Goal: Task Accomplishment & Management: Complete application form

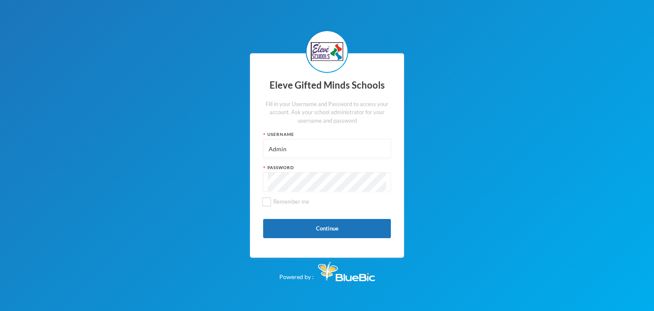
type input "Admin"
click at [306, 228] on button "Continue" at bounding box center [327, 228] width 128 height 19
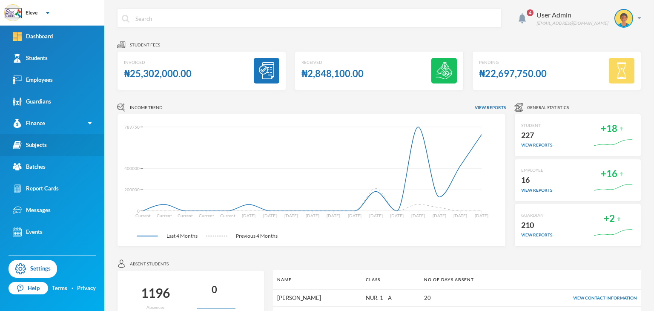
click at [60, 141] on link "Subjects" at bounding box center [52, 145] width 104 height 22
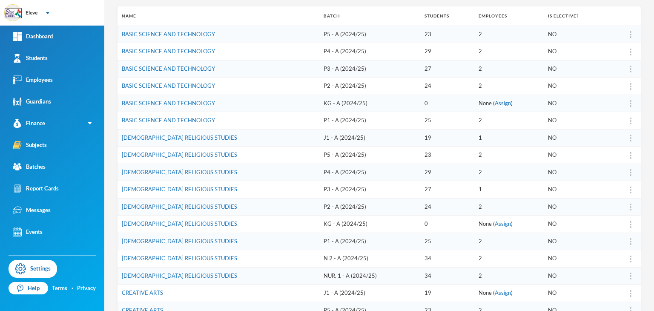
scroll to position [130, 0]
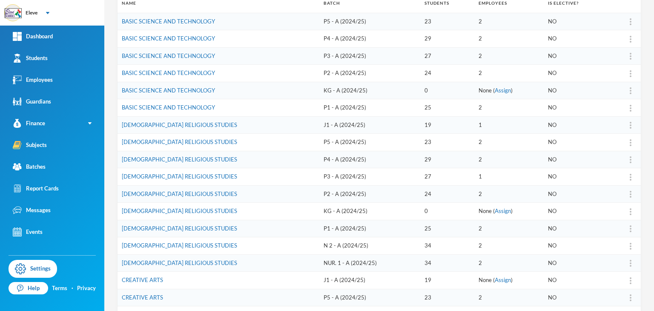
click at [174, 239] on tbody "BASIC SCIENCE AND TECHNOLOGY P5 - A (2024/25) 23 2 NO BASIC SCIENCE AND TECHNOL…" at bounding box center [380, 185] width 524 height 345
click at [174, 254] on td "[DEMOGRAPHIC_DATA] RELIGIOUS STUDIES" at bounding box center [219, 262] width 202 height 17
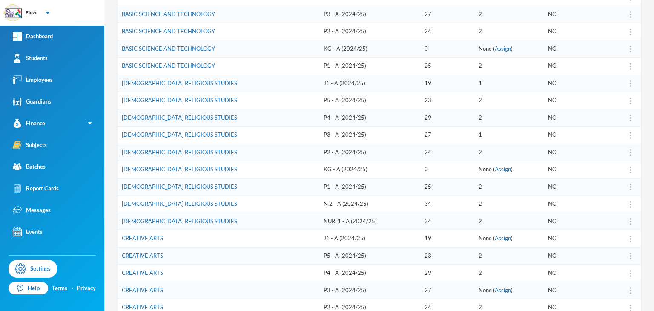
scroll to position [228, 0]
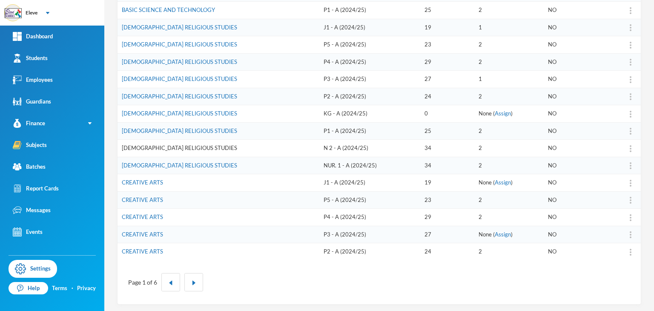
click at [184, 147] on link "[DEMOGRAPHIC_DATA] RELIGIOUS STUDIES" at bounding box center [179, 147] width 115 height 7
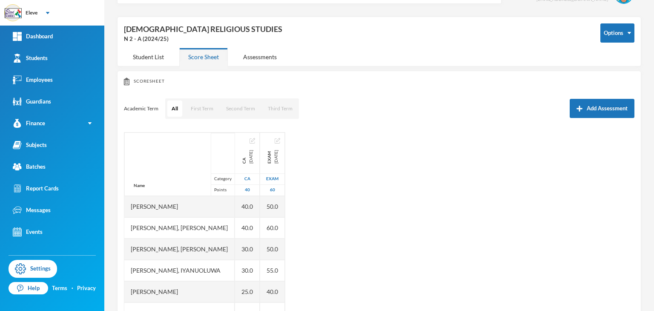
scroll to position [77, 0]
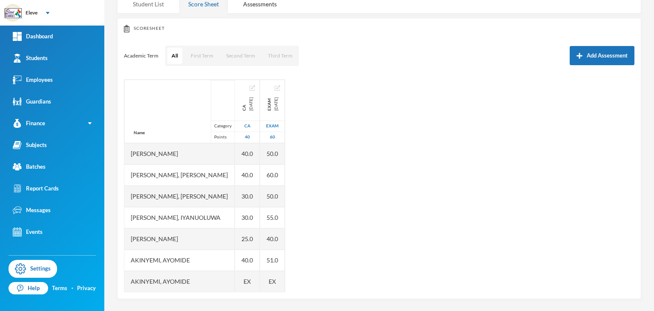
click at [145, 4] on div "Student List" at bounding box center [148, 4] width 49 height 18
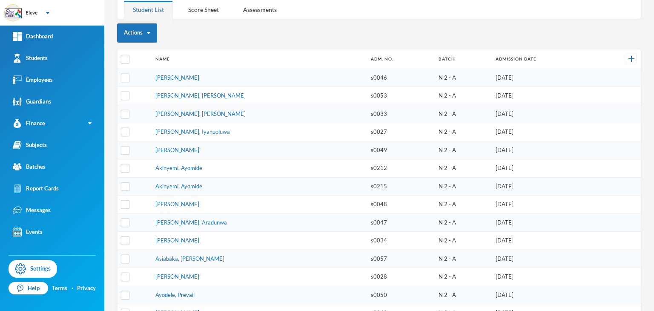
scroll to position [0, 0]
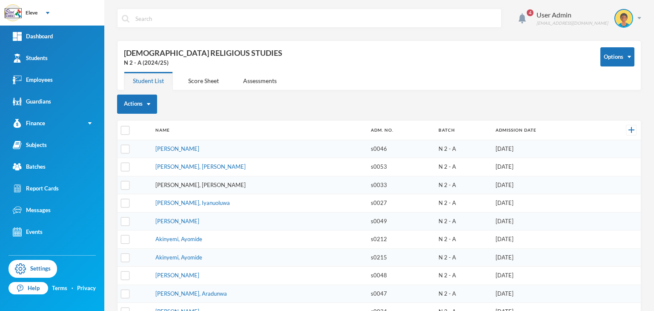
click at [175, 186] on link "[PERSON_NAME], [PERSON_NAME]" at bounding box center [201, 184] width 90 height 7
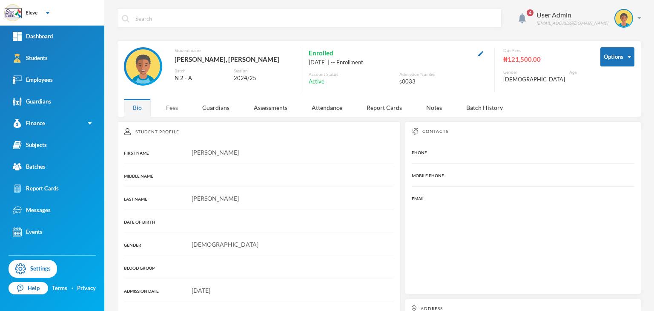
click at [169, 112] on div "Fees" at bounding box center [172, 107] width 30 height 18
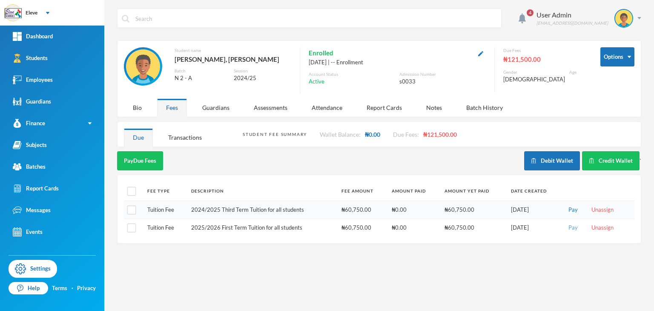
click at [577, 227] on button "Pay" at bounding box center [573, 227] width 14 height 9
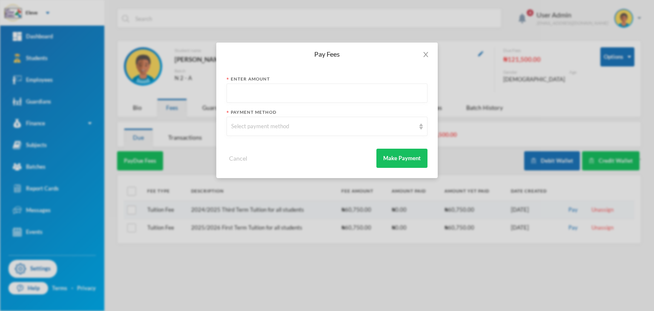
click at [318, 90] on input "text" at bounding box center [327, 93] width 192 height 19
type input "60750"
click at [425, 124] on div "Select payment method" at bounding box center [327, 126] width 201 height 19
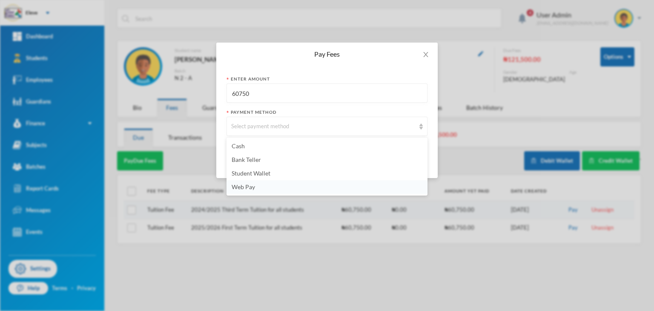
click at [250, 191] on li "Web Pay" at bounding box center [327, 187] width 201 height 14
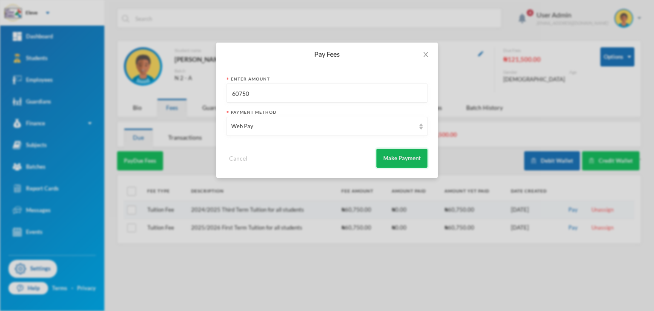
click at [413, 157] on button "Make Payment" at bounding box center [402, 158] width 51 height 19
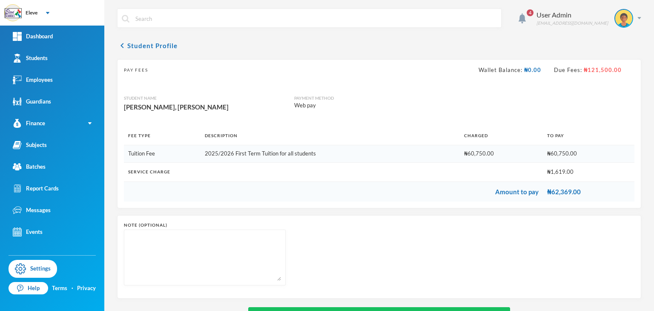
click at [461, 294] on div "Note (optional)" at bounding box center [379, 257] width 524 height 84
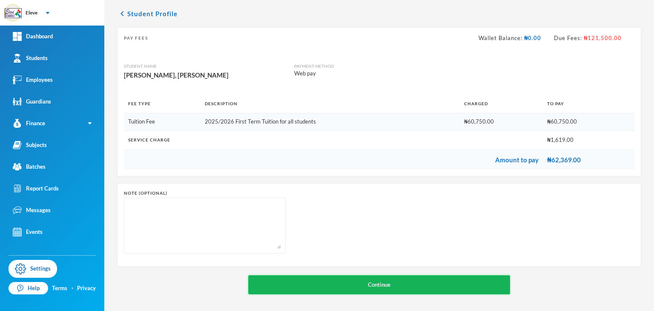
click at [473, 277] on button "Continue" at bounding box center [379, 284] width 262 height 19
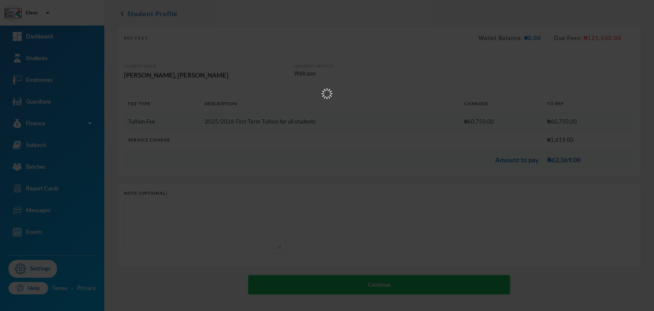
scroll to position [0, 0]
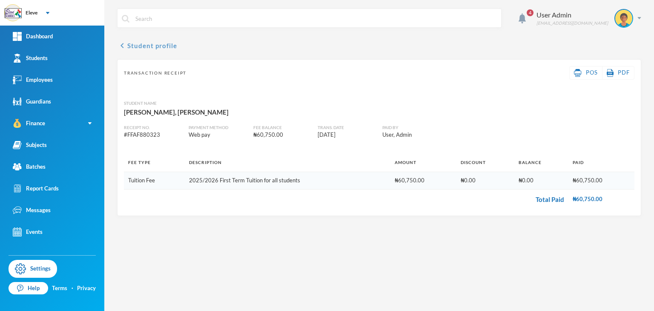
click at [122, 46] on icon "chevron_left" at bounding box center [122, 45] width 10 height 10
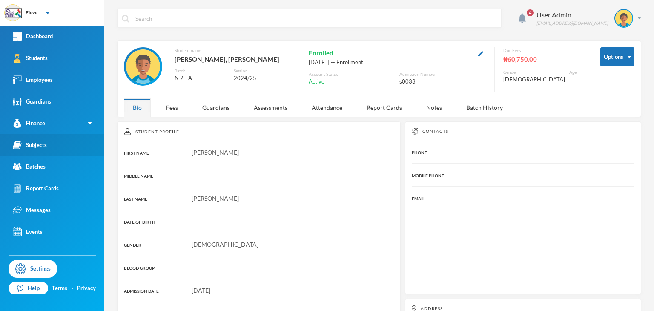
click at [34, 147] on div "Subjects" at bounding box center [30, 145] width 34 height 9
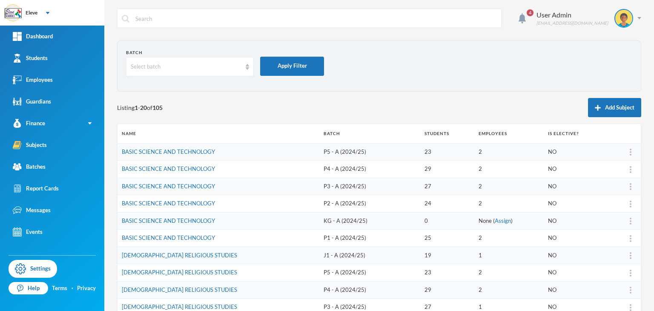
click at [560, 238] on td "NO" at bounding box center [576, 238] width 64 height 17
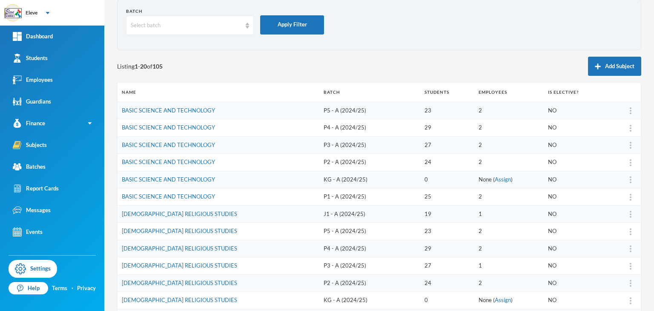
scroll to position [148, 0]
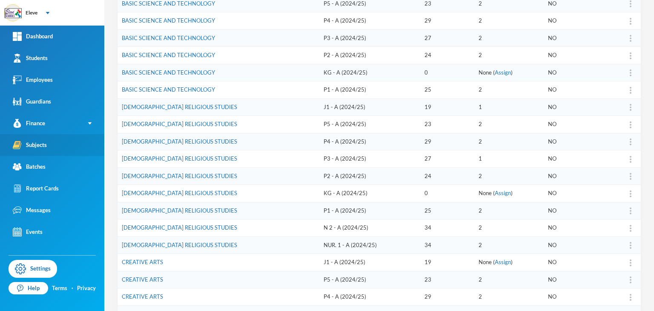
click at [38, 141] on div "Subjects" at bounding box center [30, 145] width 34 height 9
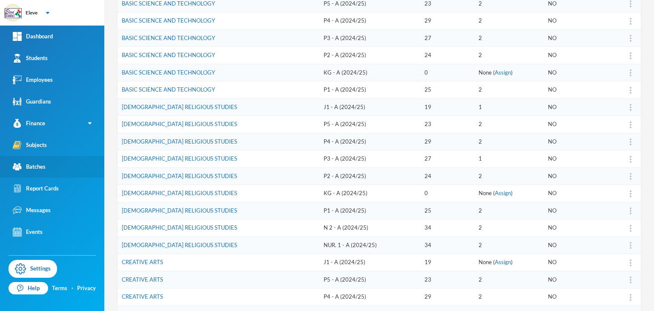
click at [52, 161] on link "Batches" at bounding box center [52, 167] width 104 height 22
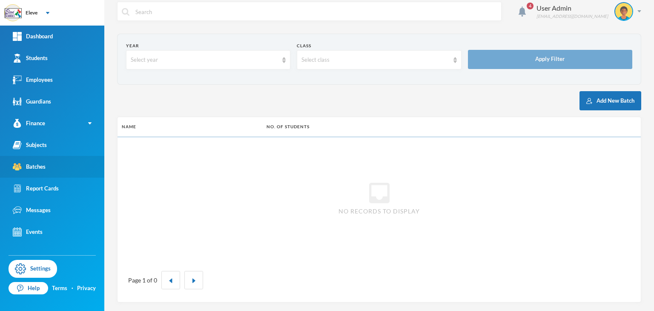
scroll to position [6, 0]
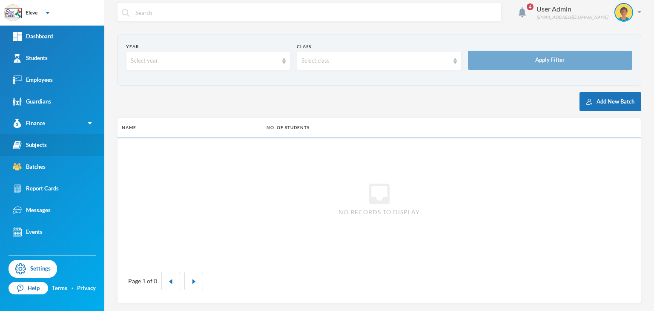
click at [55, 150] on link "Subjects" at bounding box center [52, 145] width 104 height 22
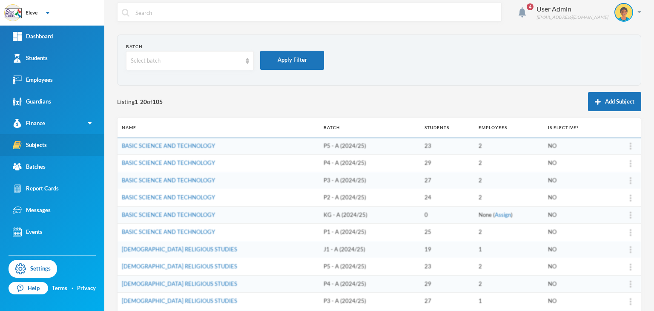
click at [34, 144] on div "Subjects" at bounding box center [30, 145] width 34 height 9
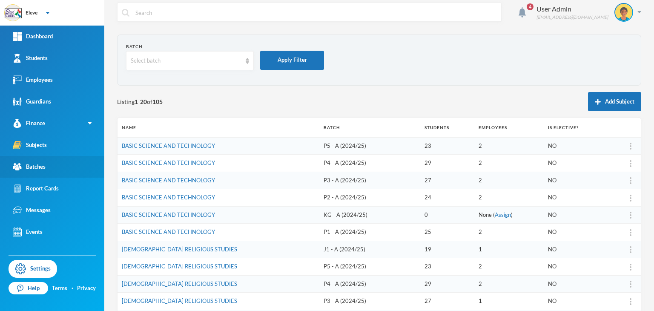
click at [43, 161] on link "Batches" at bounding box center [52, 167] width 104 height 22
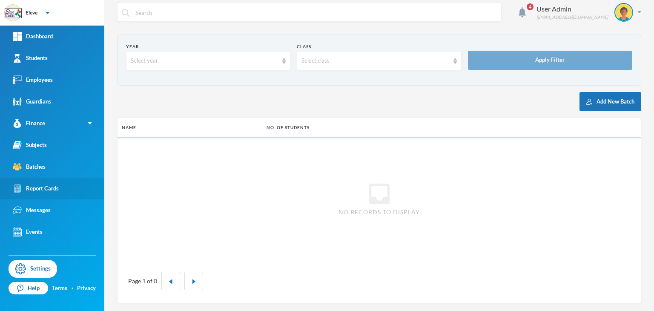
click at [47, 188] on div "Report Cards" at bounding box center [36, 188] width 46 height 9
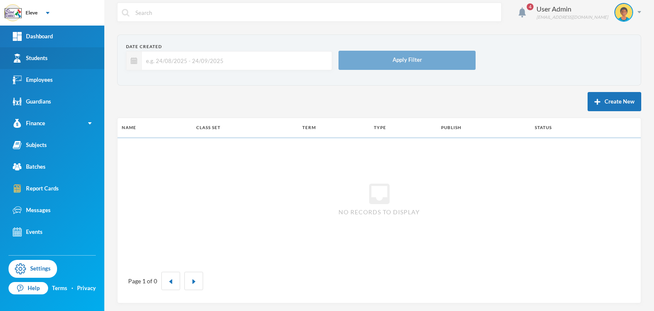
click at [72, 54] on link "Students" at bounding box center [52, 58] width 104 height 22
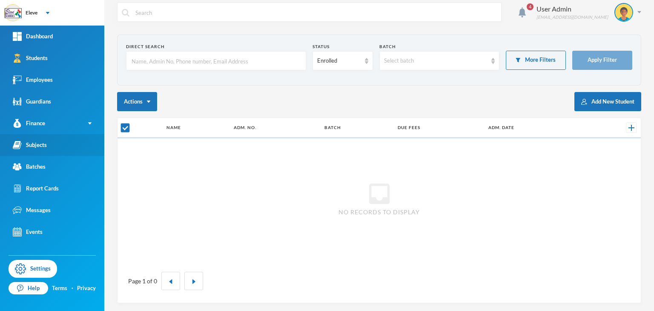
click at [72, 147] on link "Subjects" at bounding box center [52, 145] width 104 height 22
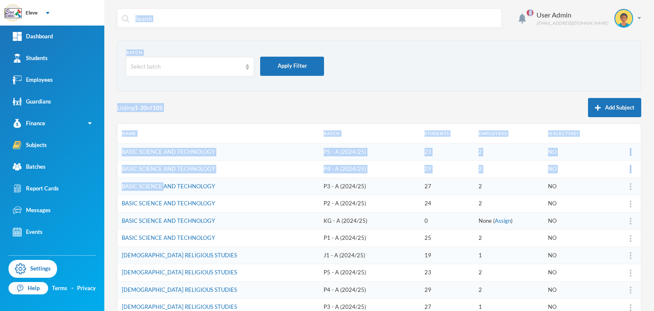
drag, startPoint x: 164, startPoint y: 174, endPoint x: 297, endPoint y: -10, distance: 227.0
click at [297, 0] on html "Eleve Your Bluebic Account Eleve Gifted Minds Schools Add a New School Dashboar…" at bounding box center [327, 155] width 654 height 311
click at [412, 112] on div "Listing 1 - 20 of 105 Add Subject" at bounding box center [379, 107] width 524 height 19
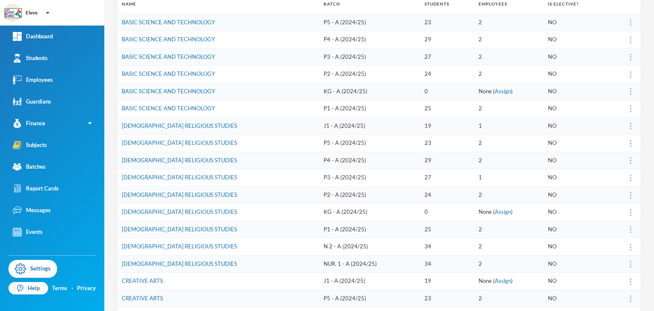
scroll to position [134, 0]
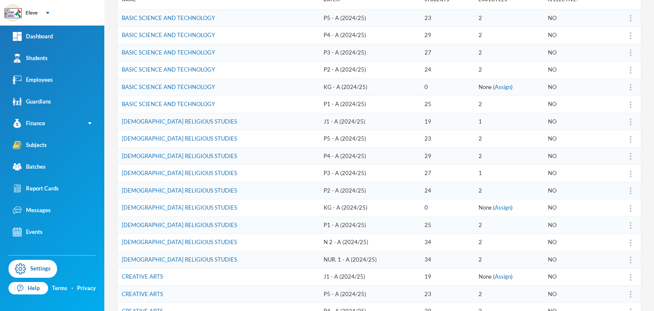
click at [290, 265] on td "[DEMOGRAPHIC_DATA] RELIGIOUS STUDIES" at bounding box center [219, 259] width 202 height 17
click at [285, 257] on td "[DEMOGRAPHIC_DATA] RELIGIOUS STUDIES" at bounding box center [219, 259] width 202 height 17
click at [193, 256] on link "[DEMOGRAPHIC_DATA] RELIGIOUS STUDIES" at bounding box center [179, 259] width 115 height 7
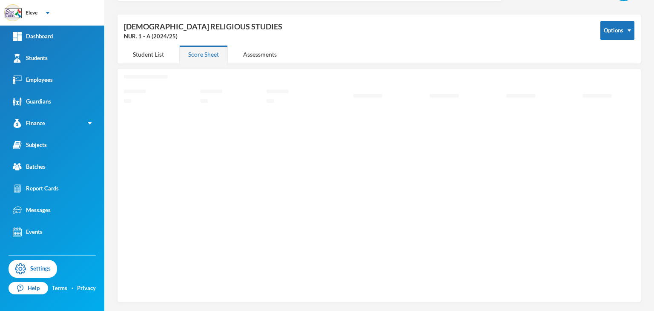
scroll to position [24, 0]
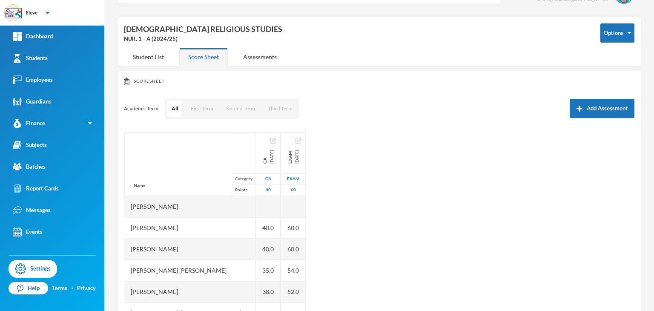
click at [216, 268] on div "[PERSON_NAME] [PERSON_NAME]" at bounding box center [189, 270] width 131 height 21
click at [153, 57] on div "Student List" at bounding box center [148, 57] width 49 height 18
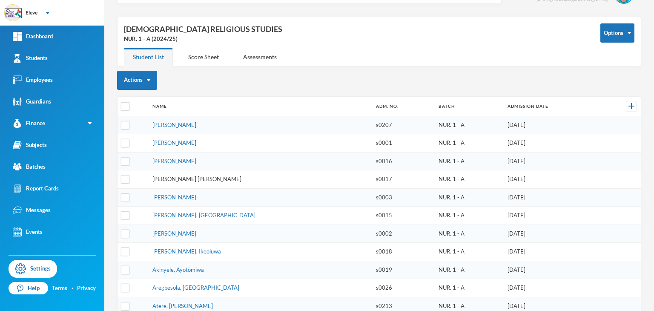
click at [211, 176] on link "[PERSON_NAME] [PERSON_NAME]" at bounding box center [197, 179] width 89 height 7
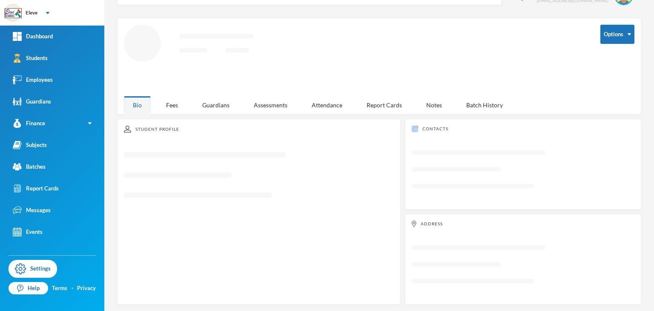
scroll to position [24, 0]
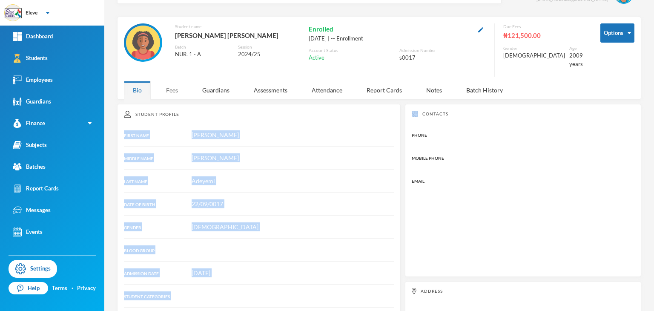
click at [173, 82] on div "Fees" at bounding box center [172, 90] width 30 height 18
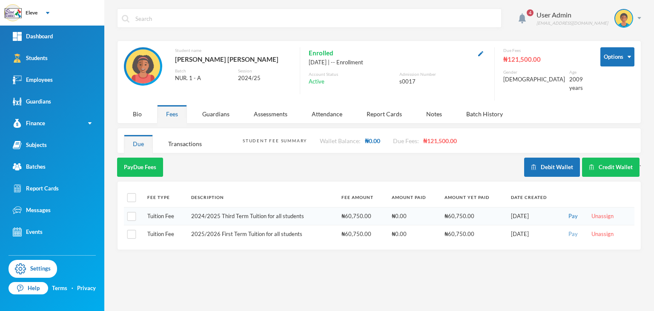
click at [574, 230] on button "Pay" at bounding box center [573, 234] width 14 height 9
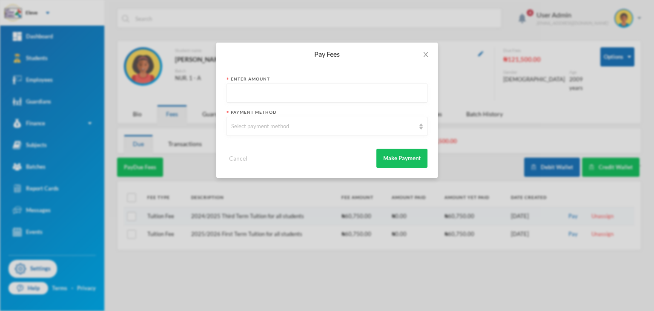
click at [303, 100] on input "text" at bounding box center [327, 93] width 192 height 19
click at [298, 92] on input "text" at bounding box center [327, 93] width 192 height 19
type input "60750"
click at [265, 128] on div "Select payment method" at bounding box center [323, 126] width 184 height 9
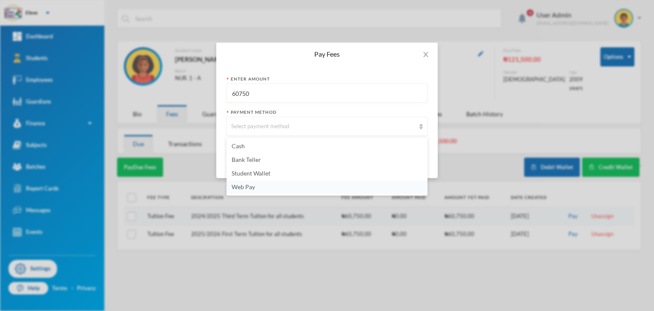
click at [246, 186] on span "Web Pay" at bounding box center [243, 186] width 23 height 7
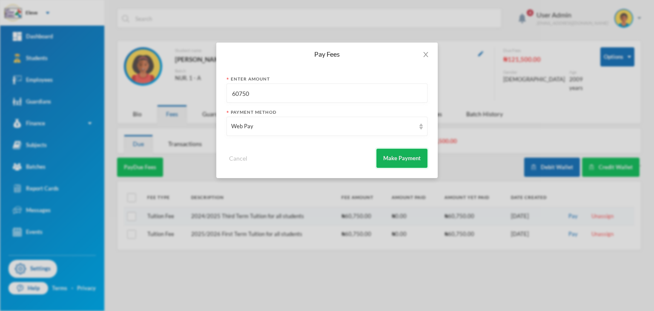
click at [409, 158] on button "Make Payment" at bounding box center [402, 158] width 51 height 19
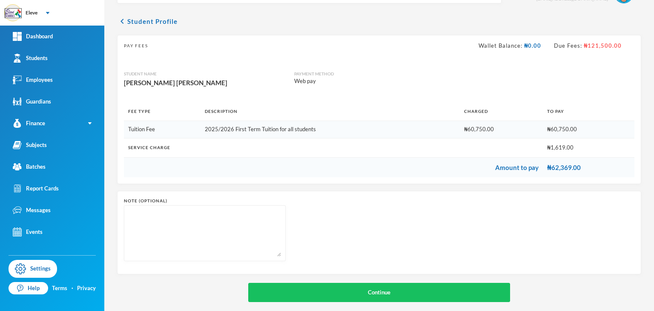
scroll to position [32, 0]
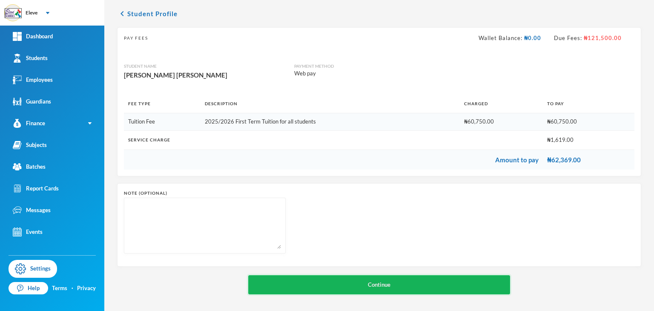
click at [449, 277] on button "Continue" at bounding box center [379, 284] width 262 height 19
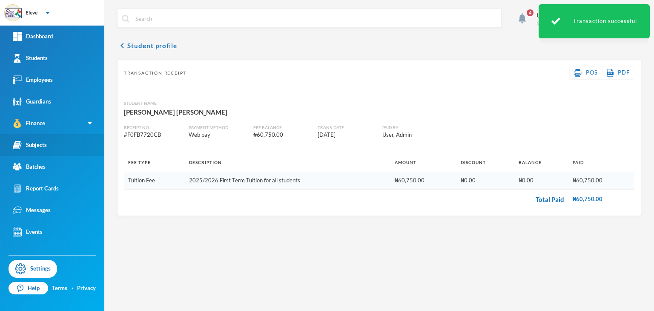
click at [52, 147] on link "Subjects" at bounding box center [52, 145] width 104 height 22
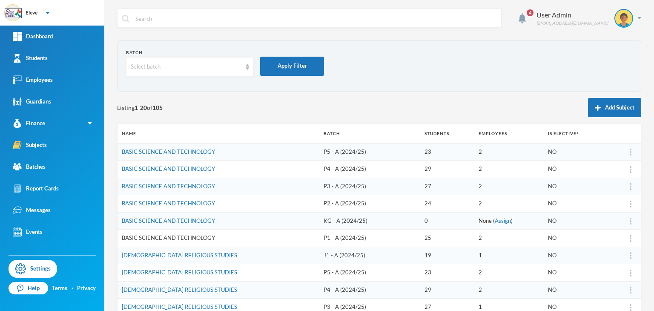
click at [196, 235] on link "BASIC SCIENCE AND TECHNOLOGY" at bounding box center [168, 237] width 93 height 7
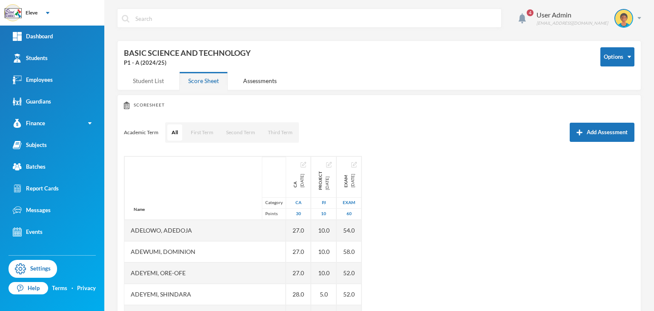
click at [159, 81] on div "Student List" at bounding box center [148, 81] width 49 height 18
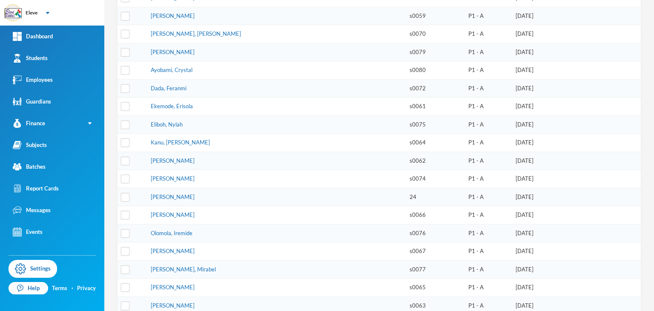
scroll to position [282, 0]
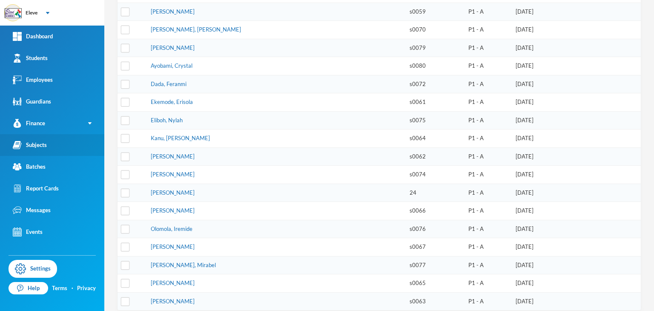
click at [27, 147] on div "Subjects" at bounding box center [30, 145] width 34 height 9
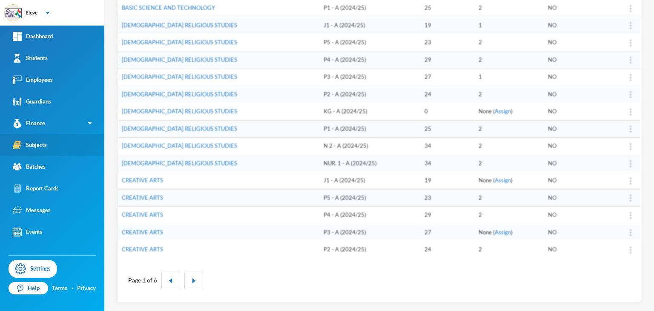
scroll to position [228, 0]
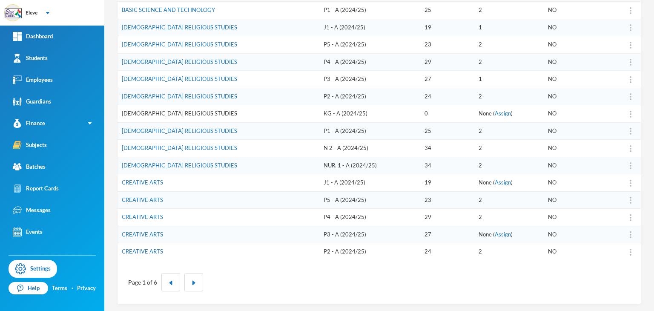
click at [185, 113] on link "[DEMOGRAPHIC_DATA] RELIGIOUS STUDIES" at bounding box center [179, 113] width 115 height 7
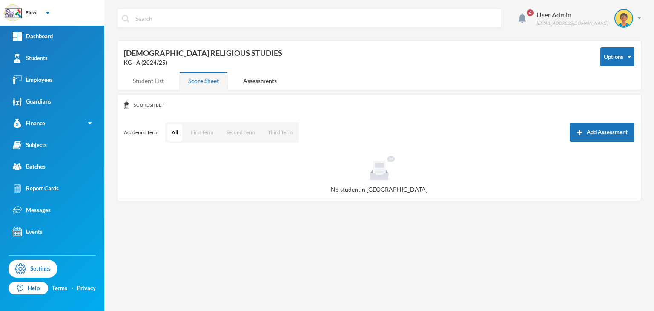
click at [144, 83] on div "Student List" at bounding box center [148, 81] width 49 height 18
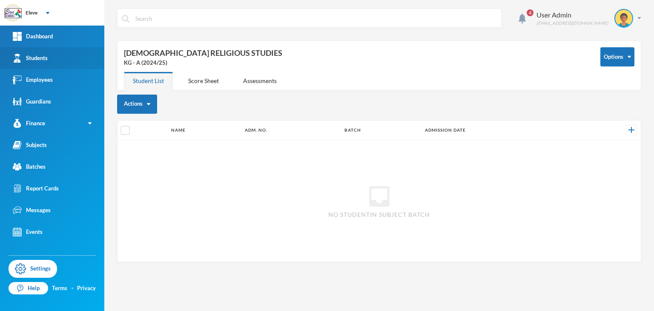
click at [38, 54] on div "Students" at bounding box center [30, 58] width 35 height 9
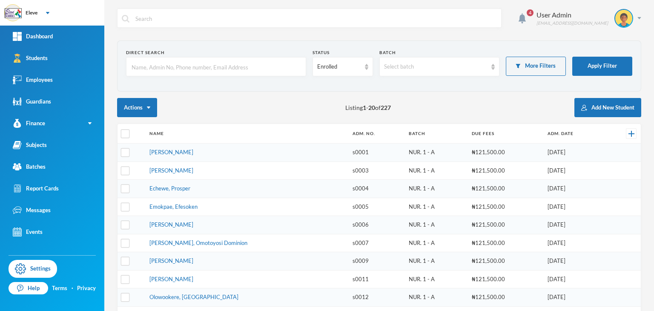
click at [266, 18] on input "text" at bounding box center [316, 18] width 363 height 19
type input "o"
click at [218, 60] on input "text" at bounding box center [216, 67] width 171 height 19
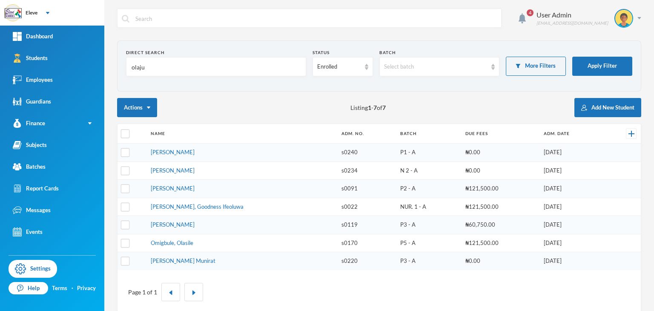
type input "olaju"
click at [227, 156] on td "[PERSON_NAME]" at bounding box center [242, 153] width 191 height 18
click at [192, 151] on link "[PERSON_NAME]" at bounding box center [173, 152] width 44 height 7
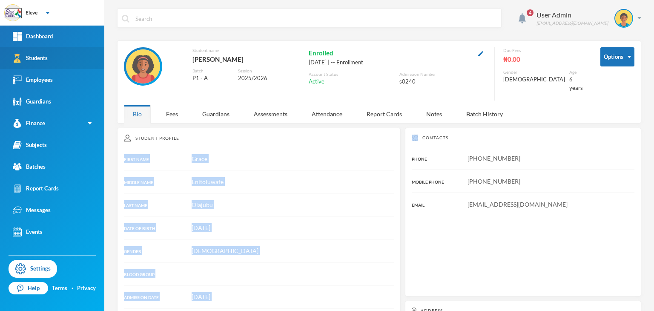
click at [61, 54] on link "Students" at bounding box center [52, 58] width 104 height 22
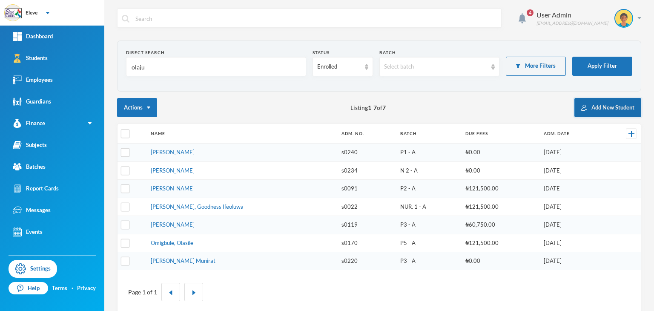
click at [598, 110] on button "Add New Student" at bounding box center [608, 107] width 67 height 19
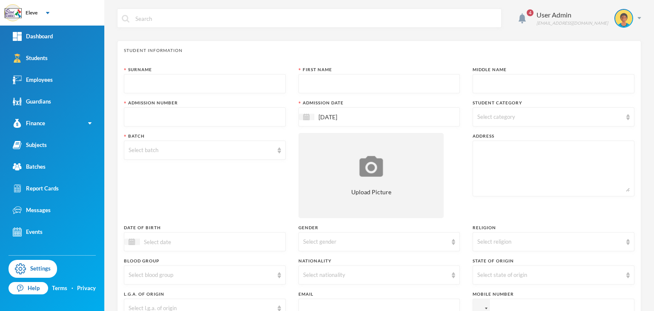
click at [157, 72] on div "Surname" at bounding box center [205, 69] width 162 height 6
click at [154, 84] on input "text" at bounding box center [205, 84] width 153 height 19
type input "olajubu"
click at [393, 80] on input "text" at bounding box center [379, 84] width 153 height 19
type input "[PERSON_NAME]"
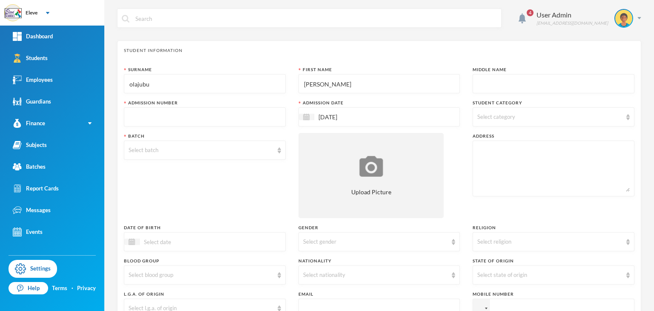
click at [492, 73] on div "Middle Name" at bounding box center [554, 79] width 162 height 27
click at [491, 85] on input "text" at bounding box center [554, 84] width 153 height 19
type input "Enitoluwagbin"
click at [492, 121] on div "Select category" at bounding box center [554, 116] width 162 height 19
click at [494, 152] on label "Primary School" at bounding box center [548, 154] width 147 height 14
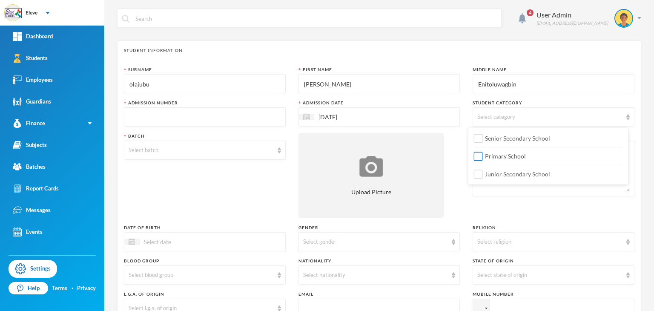
click at [483, 152] on input "Primary School" at bounding box center [478, 156] width 9 height 9
checkbox input "true"
click at [161, 117] on input "text" at bounding box center [205, 117] width 153 height 19
type input "S0241"
click at [182, 150] on div "Select batch" at bounding box center [201, 150] width 145 height 9
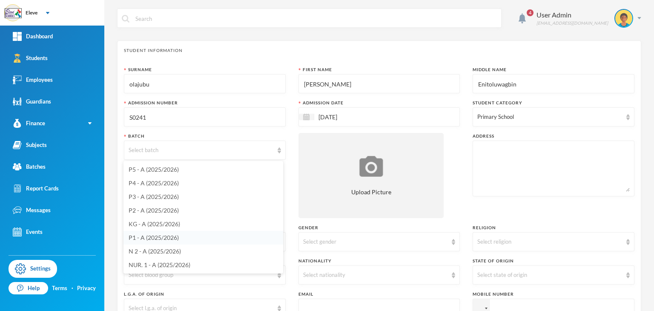
click at [152, 239] on span "P1 - A (2025/2026)" at bounding box center [154, 237] width 50 height 7
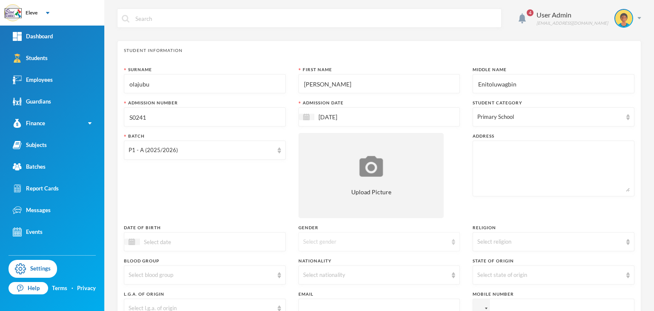
click at [322, 249] on div "Select gender" at bounding box center [380, 241] width 162 height 19
click at [311, 277] on span "[DEMOGRAPHIC_DATA]" at bounding box center [334, 274] width 67 height 7
click at [182, 248] on div at bounding box center [205, 241] width 162 height 19
click at [207, 262] on span "Previous Month" at bounding box center [207, 263] width 8 height 8
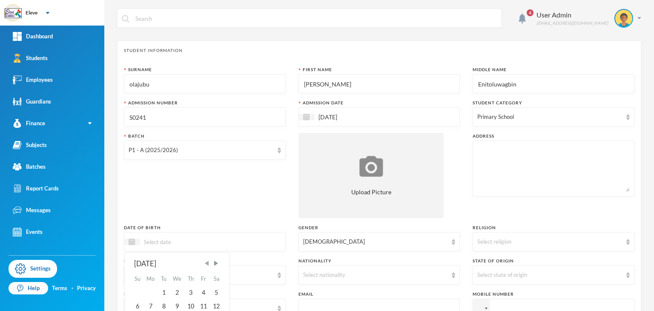
click at [207, 262] on span "Previous Month" at bounding box center [207, 263] width 8 height 8
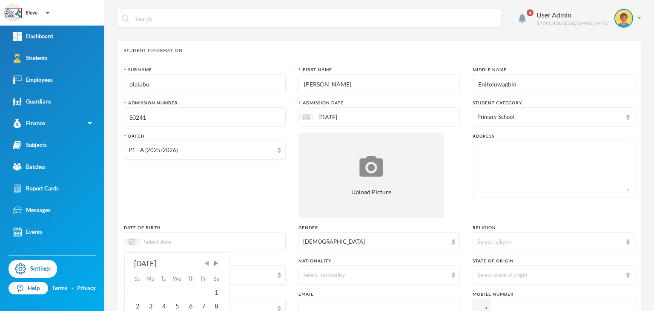
click at [207, 262] on span "Previous Month" at bounding box center [207, 263] width 8 height 8
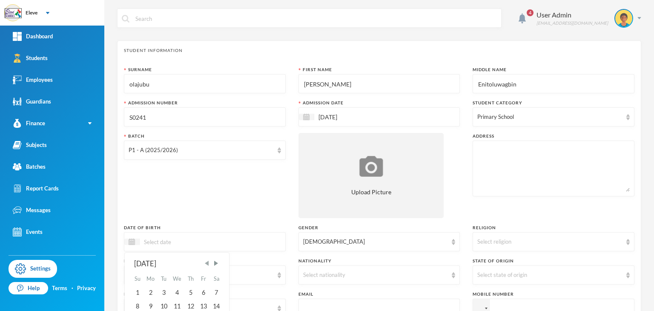
click at [207, 262] on span "Previous Month" at bounding box center [207, 263] width 8 height 8
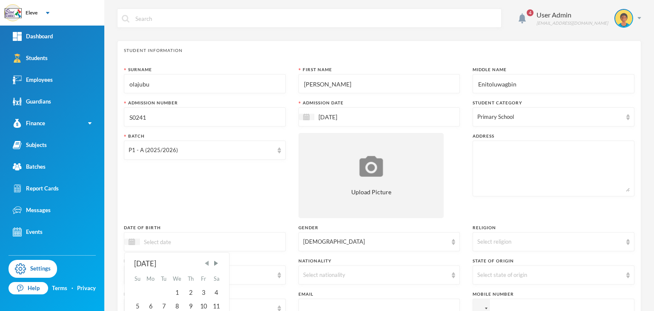
click at [207, 262] on span "Previous Month" at bounding box center [207, 263] width 8 height 8
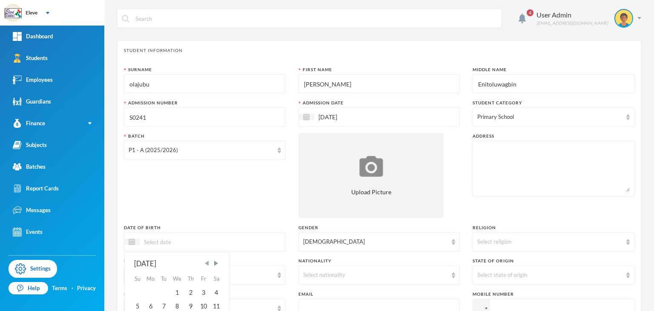
click at [207, 262] on span "Previous Month" at bounding box center [207, 263] width 8 height 8
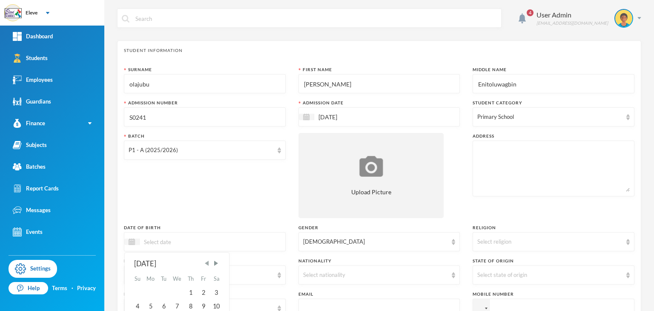
click at [207, 262] on span "Previous Month" at bounding box center [207, 263] width 8 height 8
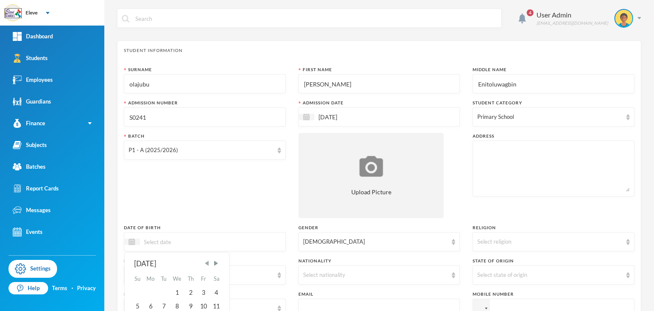
click at [207, 262] on span "Previous Month" at bounding box center [207, 263] width 8 height 8
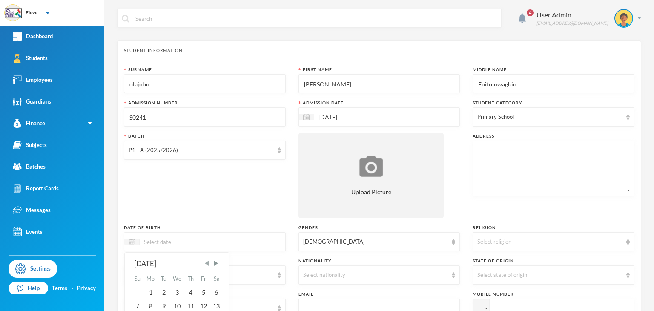
click at [207, 262] on span "Previous Month" at bounding box center [207, 263] width 8 height 8
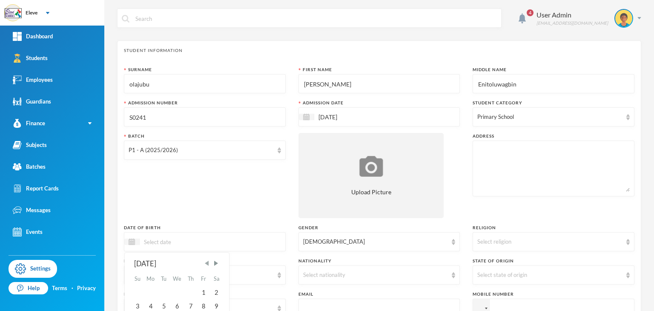
click at [207, 262] on span "Previous Month" at bounding box center [207, 263] width 8 height 8
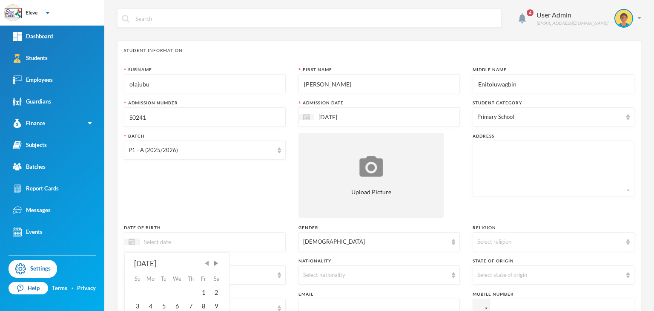
click at [207, 262] on span "Previous Month" at bounding box center [207, 263] width 8 height 8
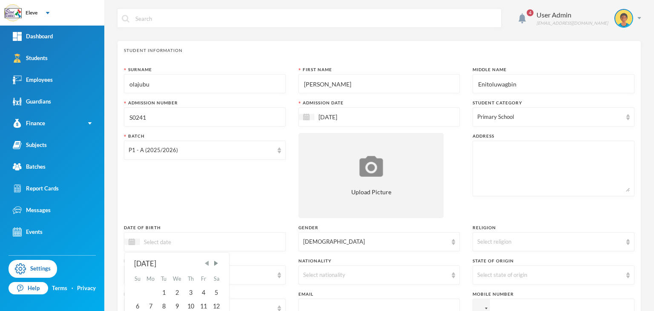
click at [207, 262] on span "Previous Month" at bounding box center [207, 263] width 8 height 8
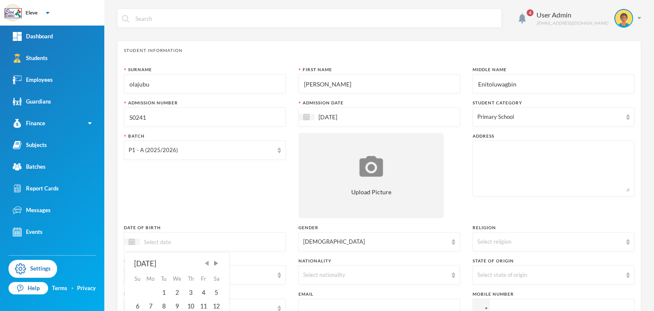
click at [207, 262] on span "Previous Month" at bounding box center [207, 263] width 8 height 8
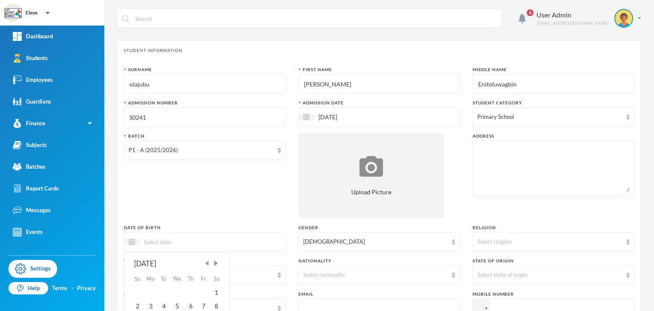
click at [207, 262] on span "Previous Month" at bounding box center [207, 263] width 8 height 8
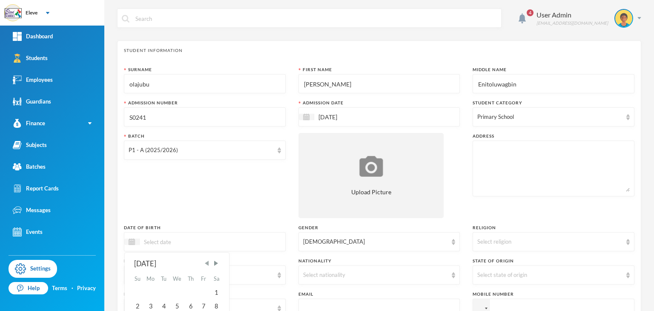
click at [207, 262] on span "Previous Month" at bounding box center [207, 263] width 8 height 8
click at [177, 290] on div "2" at bounding box center [177, 293] width 14 height 14
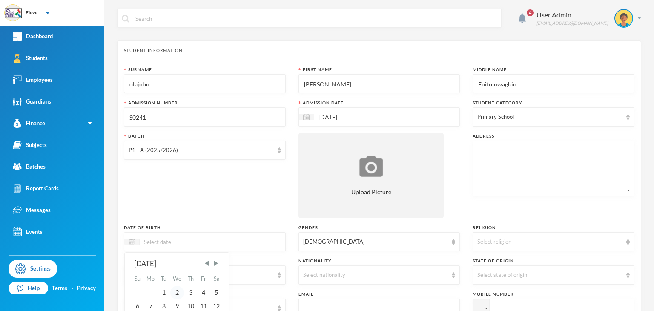
type input "[DATE]"
click at [490, 244] on div "Select religion" at bounding box center [550, 242] width 145 height 9
click at [492, 256] on li "[DEMOGRAPHIC_DATA]" at bounding box center [549, 261] width 160 height 14
click at [432, 281] on div "Select nationality" at bounding box center [380, 274] width 162 height 19
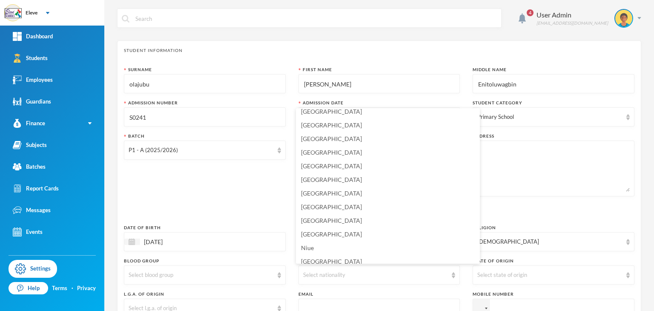
scroll to position [2067, 0]
click at [315, 213] on span "[GEOGRAPHIC_DATA]" at bounding box center [331, 216] width 61 height 7
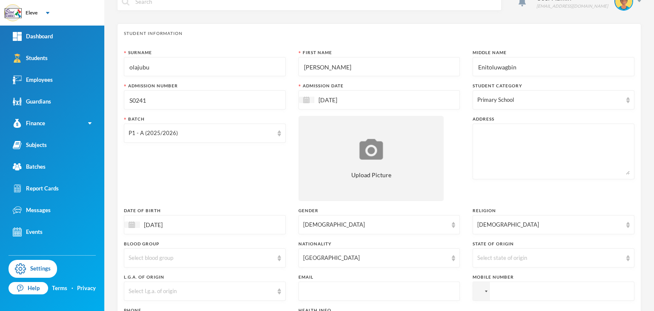
scroll to position [34, 0]
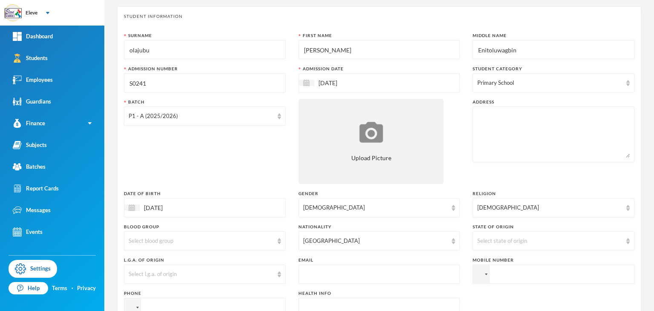
click at [369, 282] on input "text" at bounding box center [379, 274] width 153 height 19
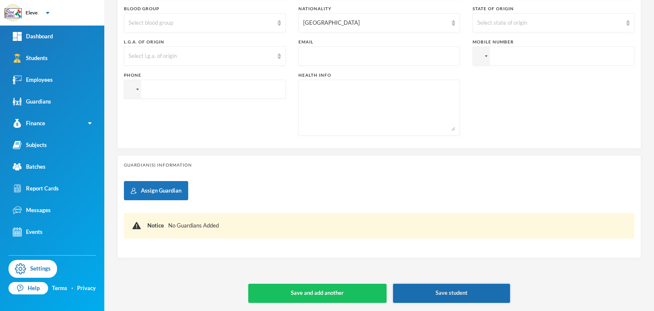
click at [450, 295] on button "Save student" at bounding box center [452, 293] width 118 height 19
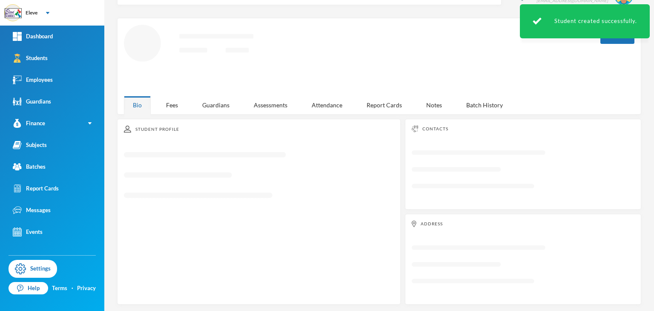
scroll to position [114, 0]
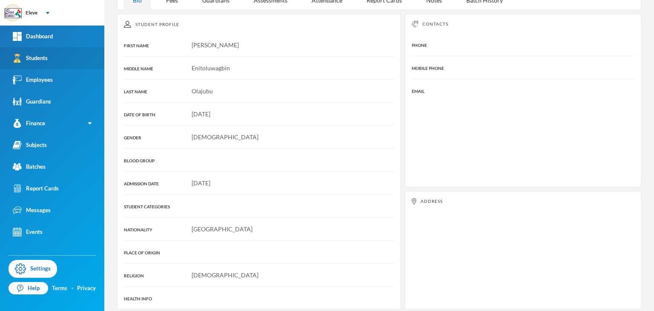
click at [39, 55] on div "Students" at bounding box center [30, 58] width 35 height 9
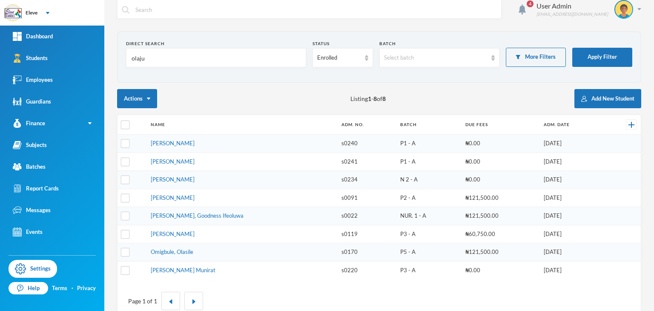
scroll to position [27, 0]
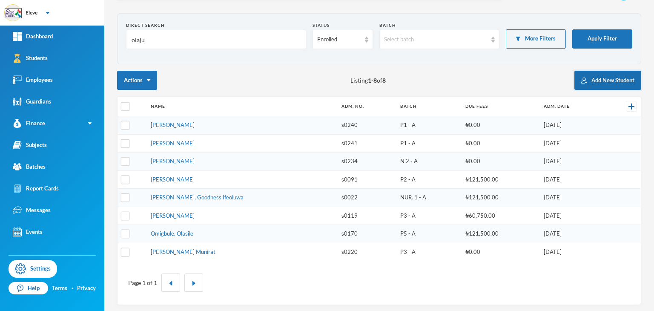
click at [608, 82] on button "Add New Student" at bounding box center [608, 80] width 67 height 19
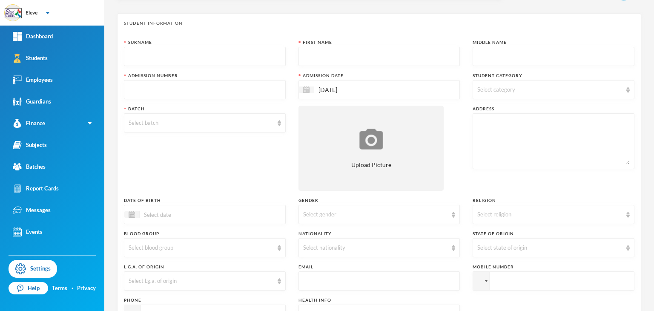
click at [226, 66] on input "text" at bounding box center [205, 56] width 153 height 19
click at [340, 62] on input "text" at bounding box center [379, 56] width 153 height 19
click at [138, 47] on div "olajubu" at bounding box center [205, 56] width 162 height 19
click at [137, 52] on input "olajubu" at bounding box center [205, 56] width 153 height 19
type input "Olajubu"
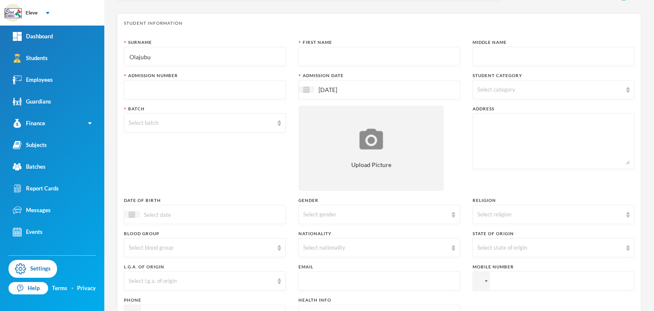
click at [340, 45] on div "First Name" at bounding box center [380, 42] width 162 height 6
click at [340, 57] on input "text" at bounding box center [379, 56] width 153 height 19
type input "g"
type input "Goodness"
click at [481, 45] on div "Middle Name" at bounding box center [554, 42] width 162 height 6
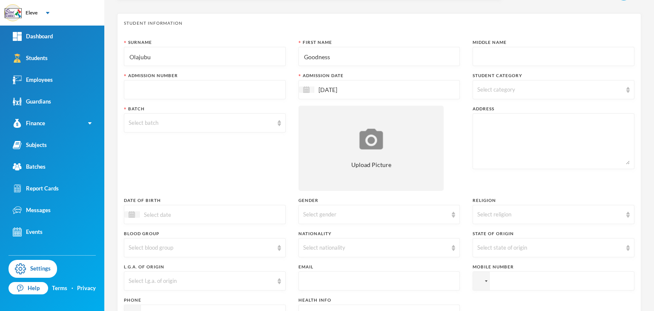
click at [484, 54] on input "text" at bounding box center [554, 56] width 153 height 19
type input "Enitoluwayan"
click at [547, 94] on div "Select category" at bounding box center [554, 89] width 162 height 19
click at [539, 129] on label "Primary School" at bounding box center [548, 127] width 147 height 14
click at [483, 129] on input "Primary School" at bounding box center [478, 129] width 9 height 9
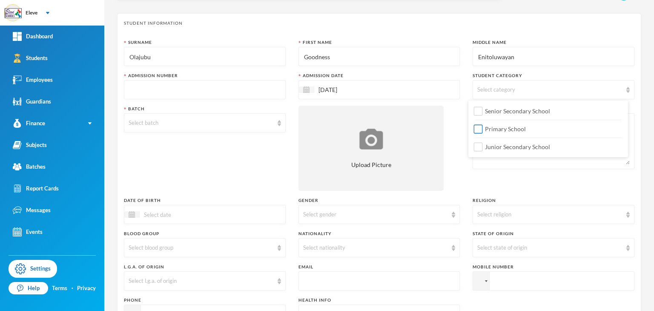
checkbox input "true"
click at [238, 88] on input "text" at bounding box center [205, 90] width 153 height 19
type input "s"
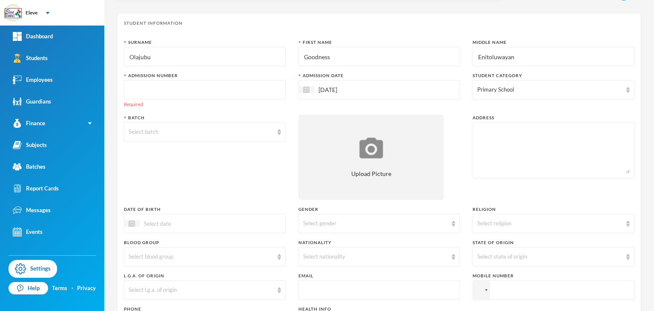
type input "D"
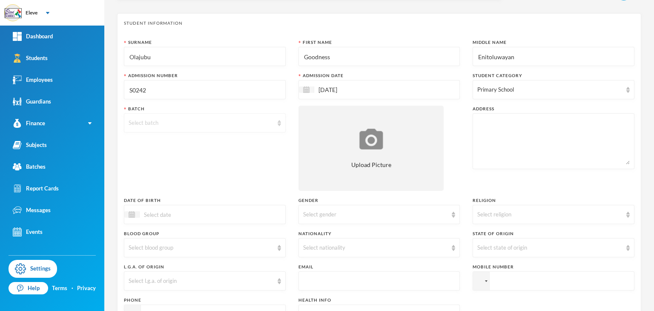
type input "S0242"
click at [213, 118] on div "Select batch" at bounding box center [205, 122] width 162 height 19
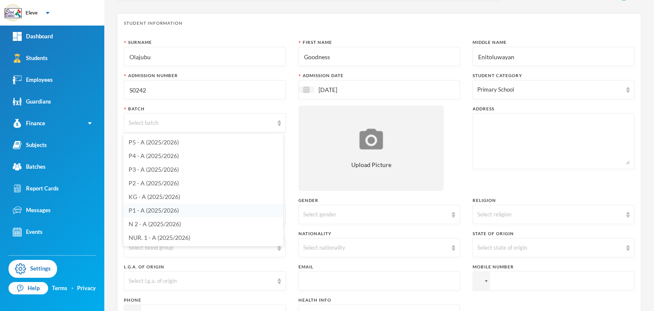
click at [153, 211] on span "P1 - A (2025/2026)" at bounding box center [154, 210] width 50 height 7
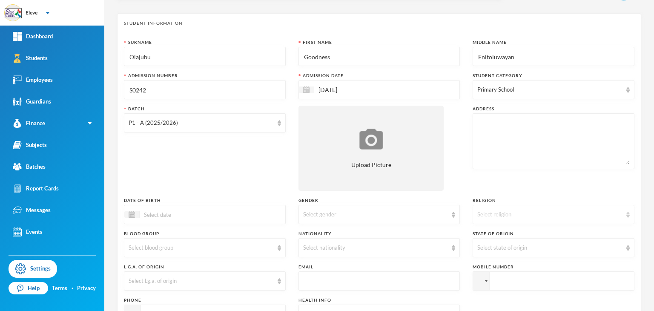
click at [585, 222] on div "Select religion" at bounding box center [554, 214] width 162 height 19
click at [579, 229] on li "[DEMOGRAPHIC_DATA]" at bounding box center [549, 234] width 160 height 14
click at [583, 251] on div "Select state of origin" at bounding box center [550, 248] width 145 height 9
click at [381, 213] on div "Select gender" at bounding box center [375, 214] width 145 height 9
click at [312, 247] on span "[DEMOGRAPHIC_DATA]" at bounding box center [334, 247] width 67 height 7
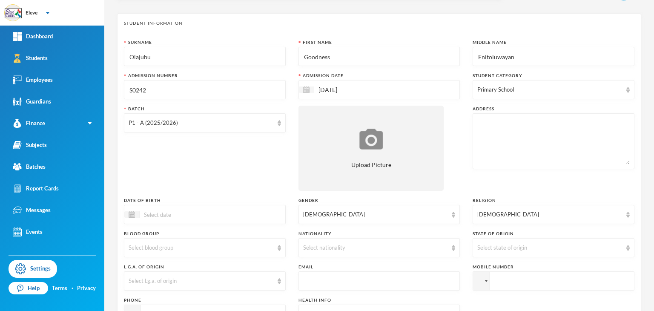
click at [239, 213] on div at bounding box center [205, 214] width 162 height 19
click at [210, 236] on span "Previous Month" at bounding box center [207, 236] width 8 height 8
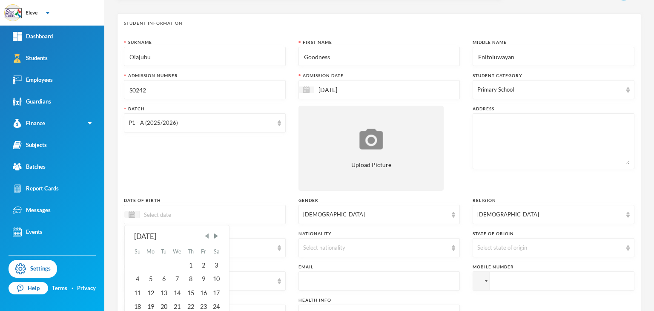
click at [210, 236] on span "Previous Month" at bounding box center [207, 236] width 8 height 8
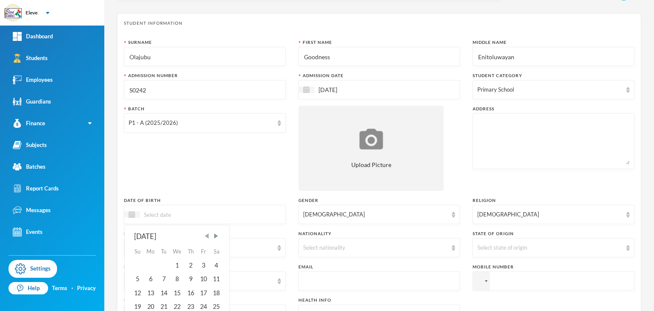
click at [210, 236] on span "Previous Month" at bounding box center [207, 236] width 8 height 8
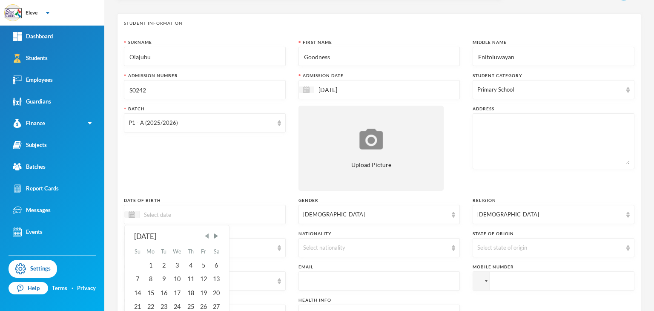
click at [210, 236] on span "Previous Month" at bounding box center [207, 236] width 8 height 8
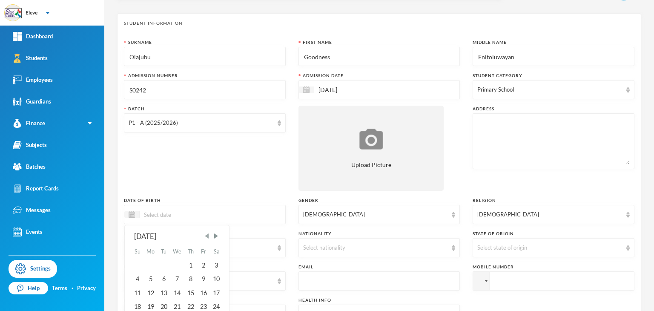
click at [210, 236] on span "Previous Month" at bounding box center [207, 236] width 8 height 8
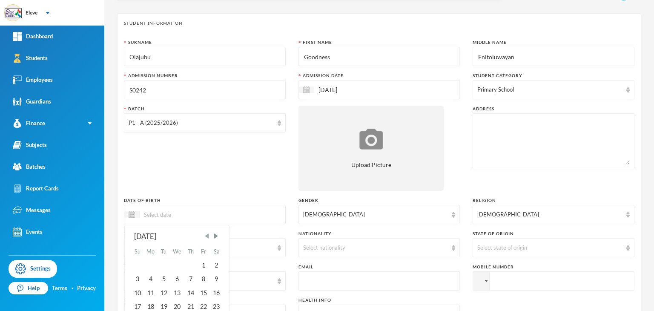
click at [210, 236] on span "Previous Month" at bounding box center [207, 236] width 8 height 8
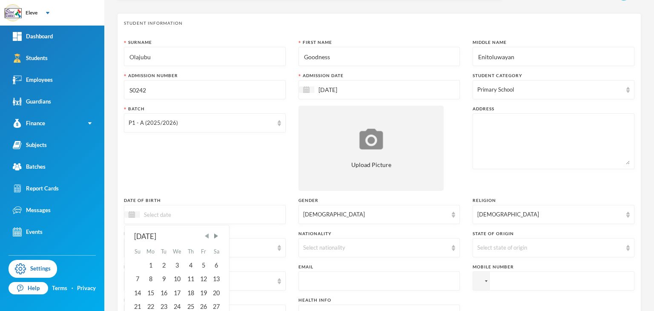
click at [210, 236] on span "Previous Month" at bounding box center [207, 236] width 8 height 8
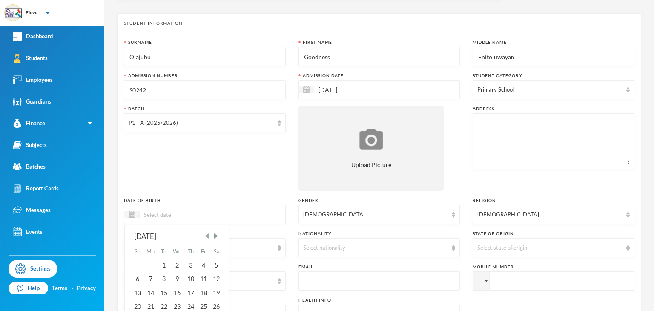
click at [210, 236] on span "Previous Month" at bounding box center [207, 236] width 8 height 8
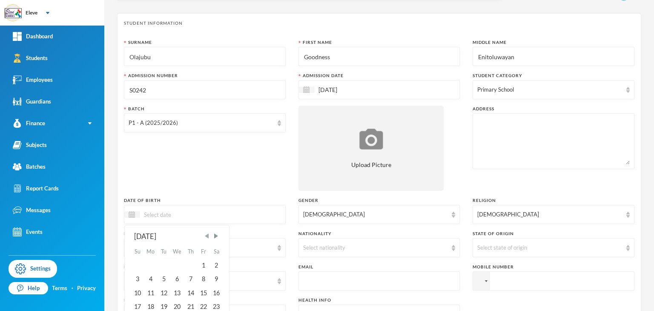
click at [210, 236] on span "Previous Month" at bounding box center [207, 236] width 8 height 8
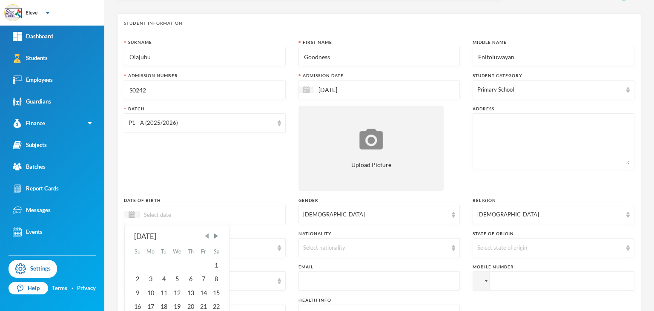
click at [210, 236] on span "Previous Month" at bounding box center [207, 236] width 8 height 8
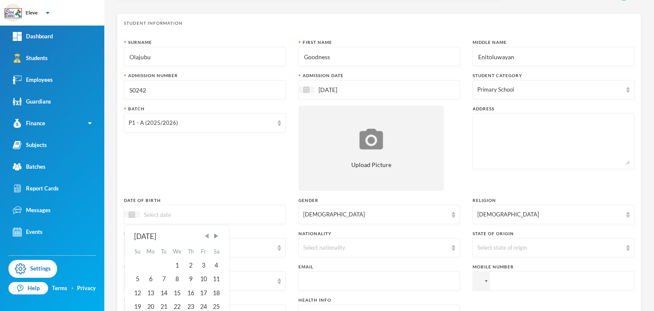
click at [210, 236] on span "Previous Month" at bounding box center [207, 236] width 8 height 8
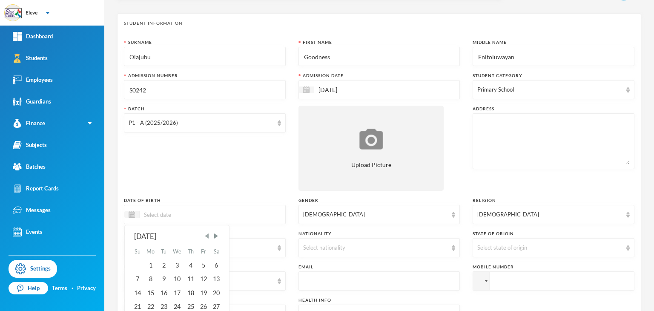
click at [210, 236] on span "Previous Month" at bounding box center [207, 236] width 8 height 8
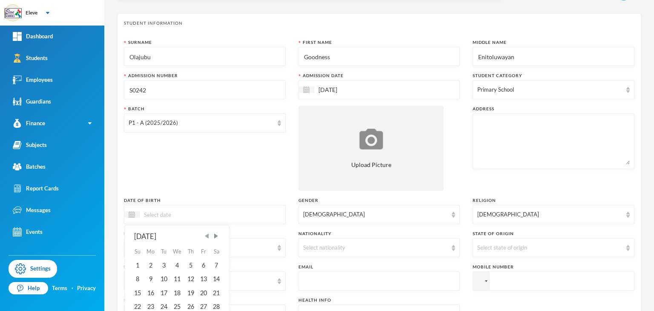
click at [210, 236] on span "Previous Month" at bounding box center [207, 236] width 8 height 8
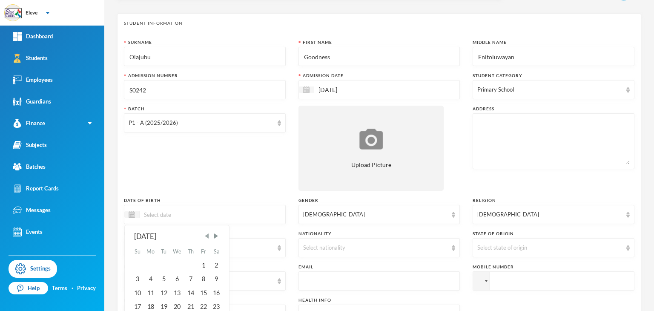
click at [210, 236] on span "Previous Month" at bounding box center [207, 236] width 8 height 8
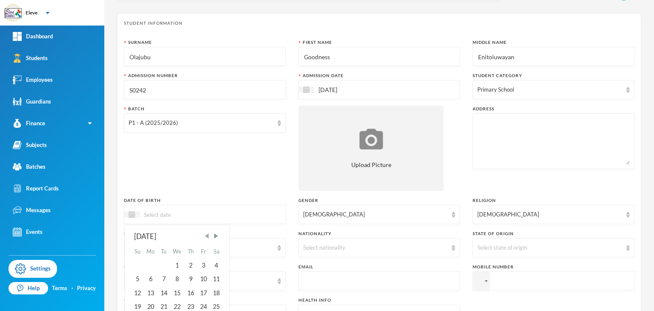
click at [210, 236] on span "Previous Month" at bounding box center [207, 236] width 8 height 8
click at [218, 234] on span "Next Month" at bounding box center [216, 236] width 8 height 8
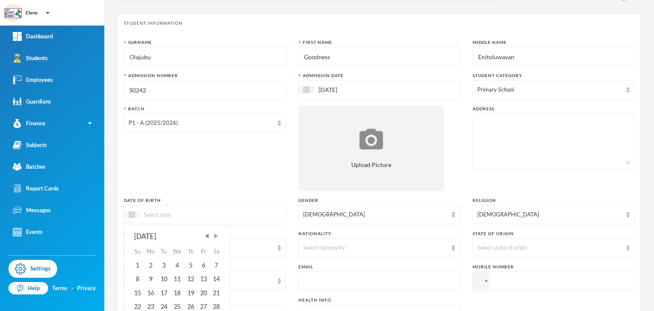
click at [218, 234] on span "Next Month" at bounding box center [216, 236] width 8 height 8
click at [176, 264] on div "2" at bounding box center [177, 266] width 14 height 14
type input "[DATE]"
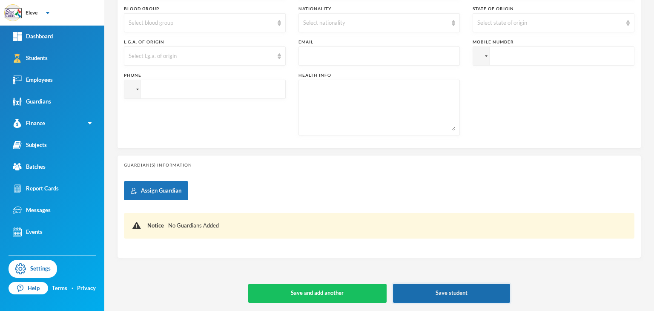
click at [451, 289] on button "Save student" at bounding box center [452, 293] width 118 height 19
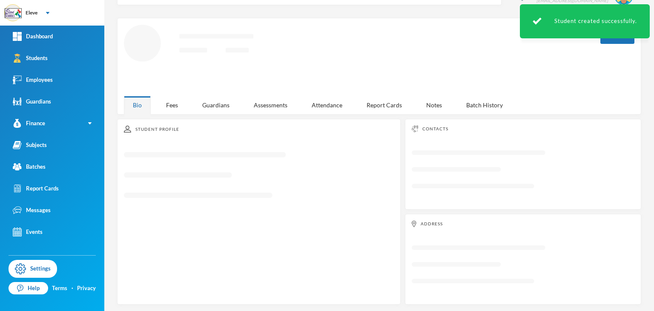
scroll to position [114, 0]
